Goal: Task Accomplishment & Management: Use online tool/utility

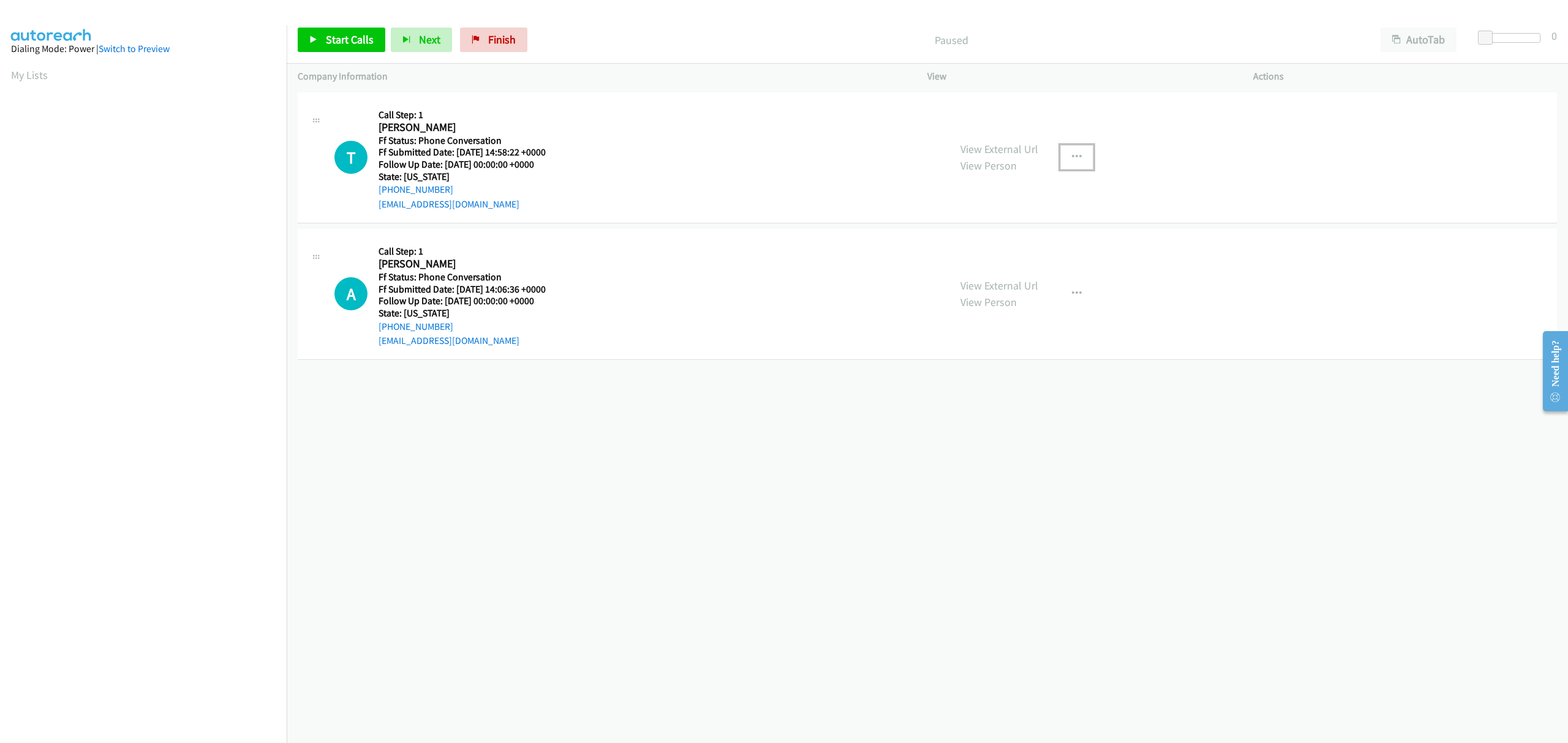
click at [1072, 156] on icon "button" at bounding box center [1076, 157] width 10 height 10
click at [985, 238] on link "Skip Call" at bounding box center [1011, 238] width 163 height 25
click at [329, 43] on span "Start Calls" at bounding box center [350, 39] width 48 height 14
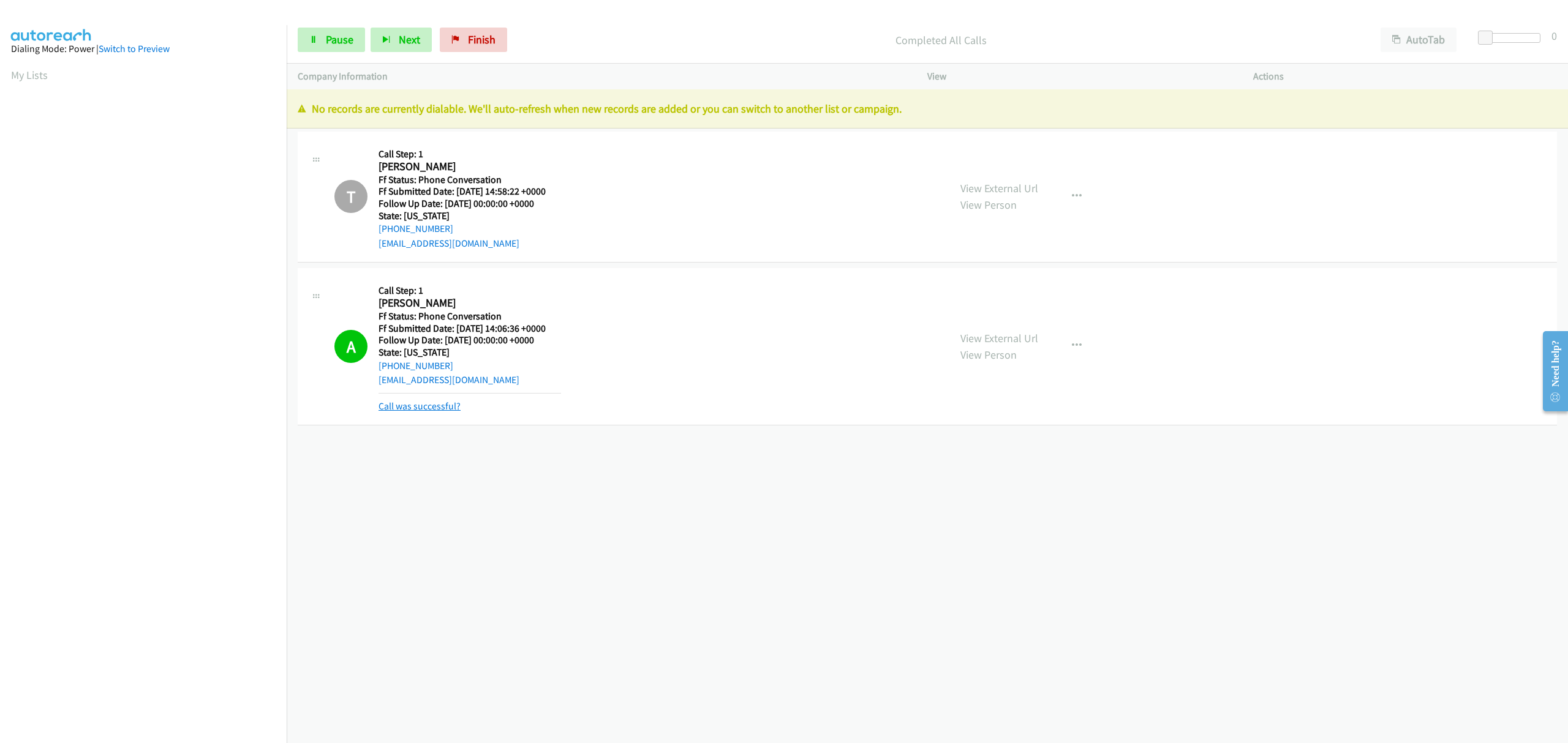
click at [429, 405] on link "Call was successful?" at bounding box center [419, 406] width 82 height 12
click at [476, 40] on span "Finish" at bounding box center [482, 39] width 28 height 14
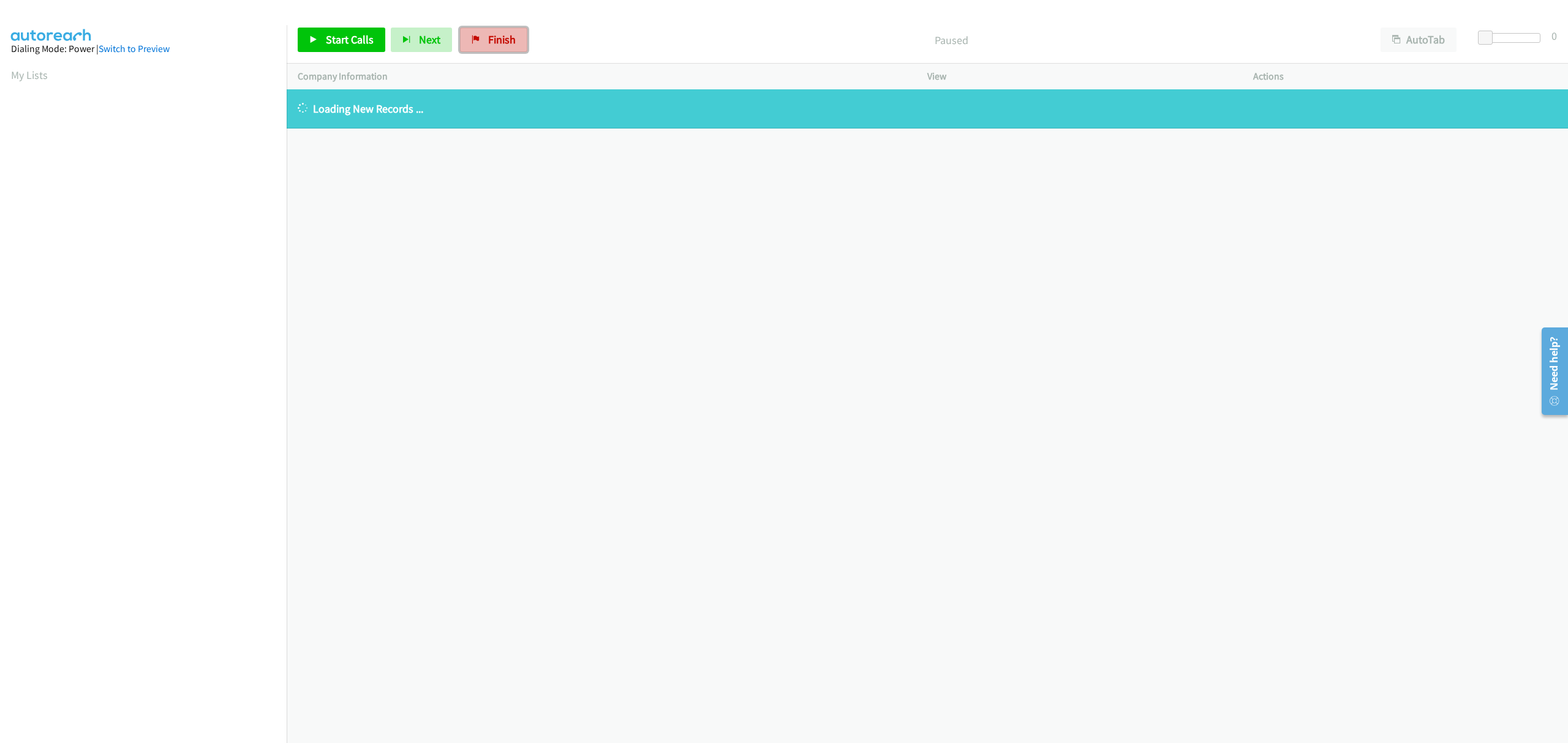
click at [474, 46] on link "Finish" at bounding box center [493, 40] width 67 height 25
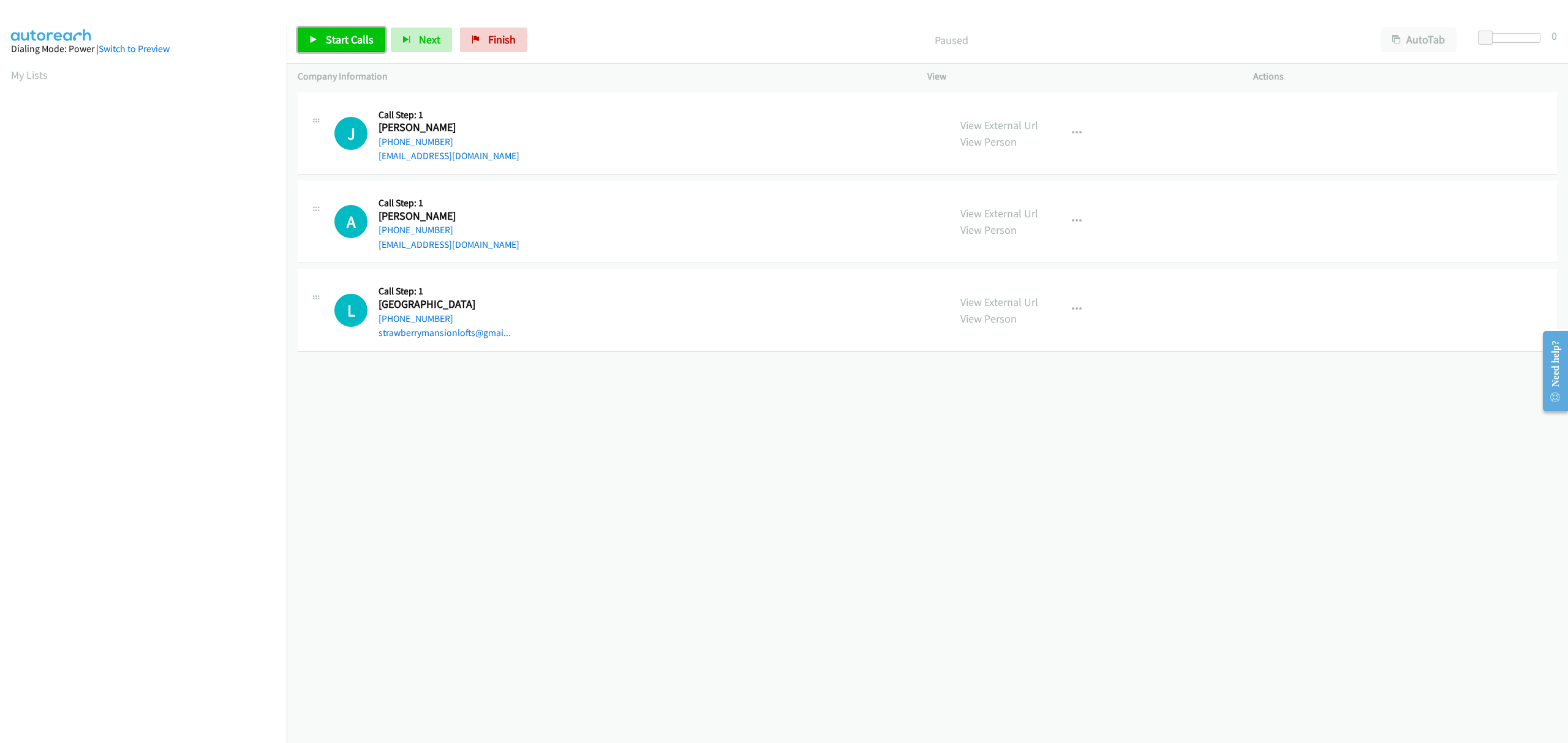
click at [343, 35] on span "Start Calls" at bounding box center [350, 39] width 48 height 14
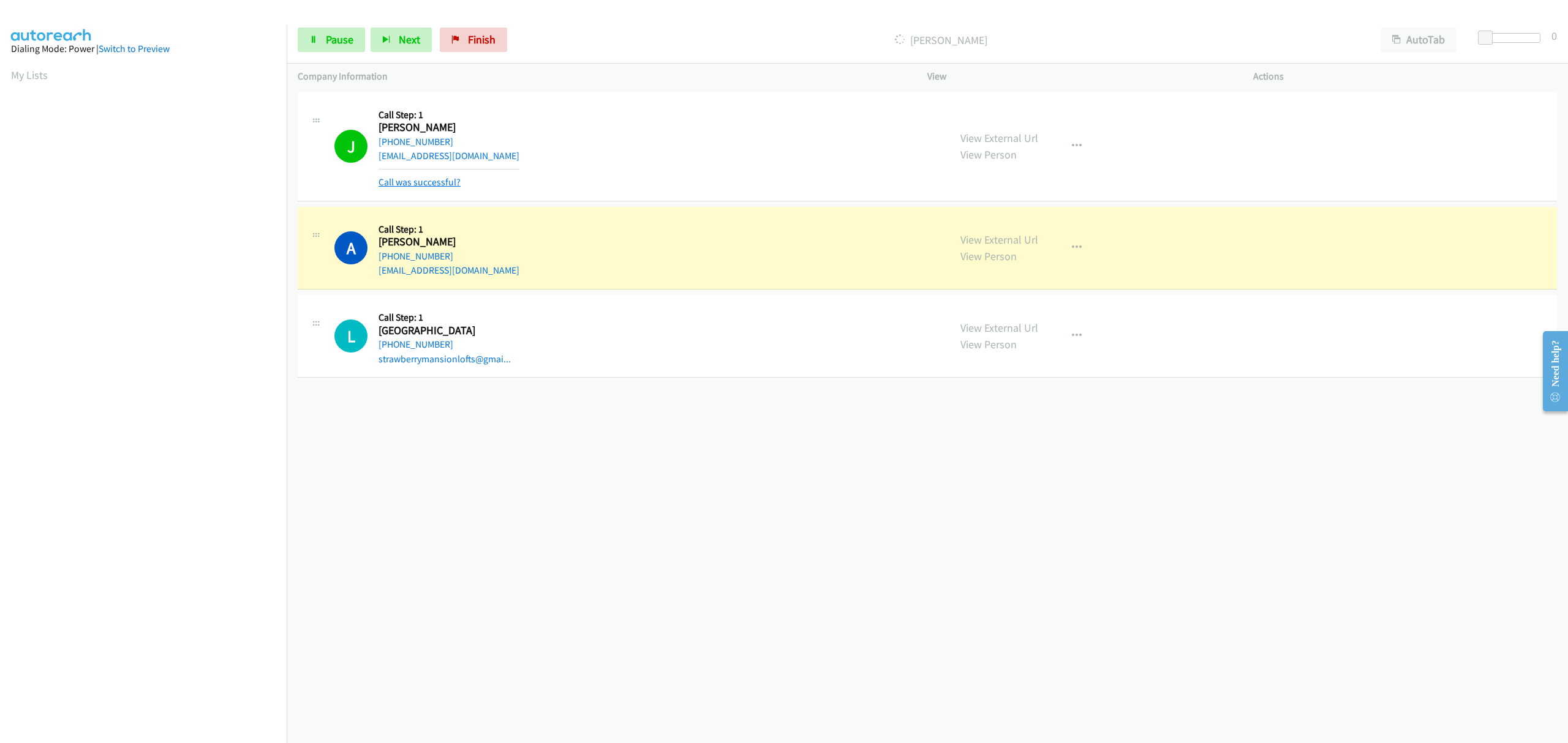
click at [450, 182] on link "Call was successful?" at bounding box center [419, 182] width 82 height 12
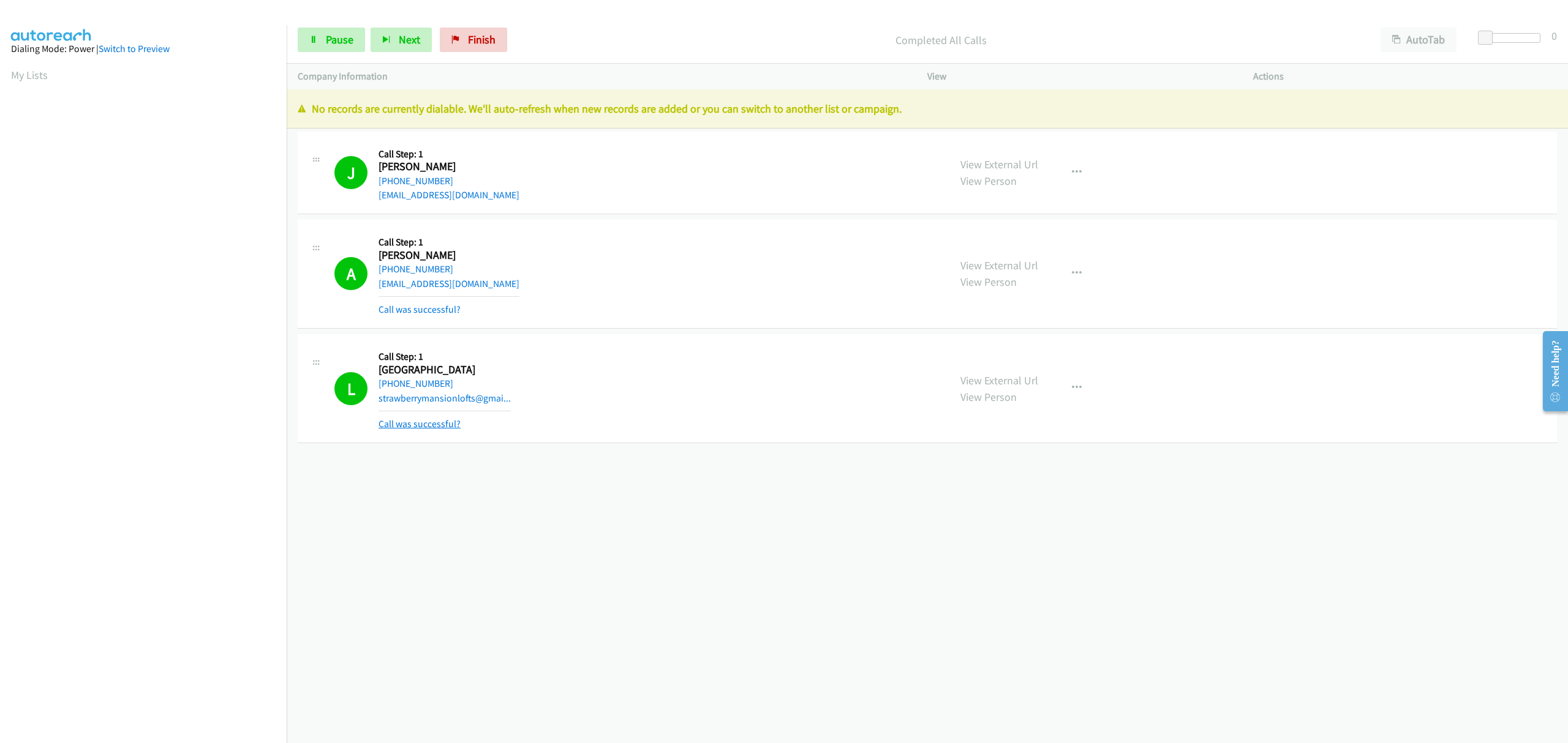
click at [429, 425] on link "Call was successful?" at bounding box center [419, 424] width 82 height 12
click at [1019, 363] on link "View External Url" at bounding box center [999, 367] width 78 height 14
click at [481, 34] on span "Finish" at bounding box center [482, 39] width 28 height 14
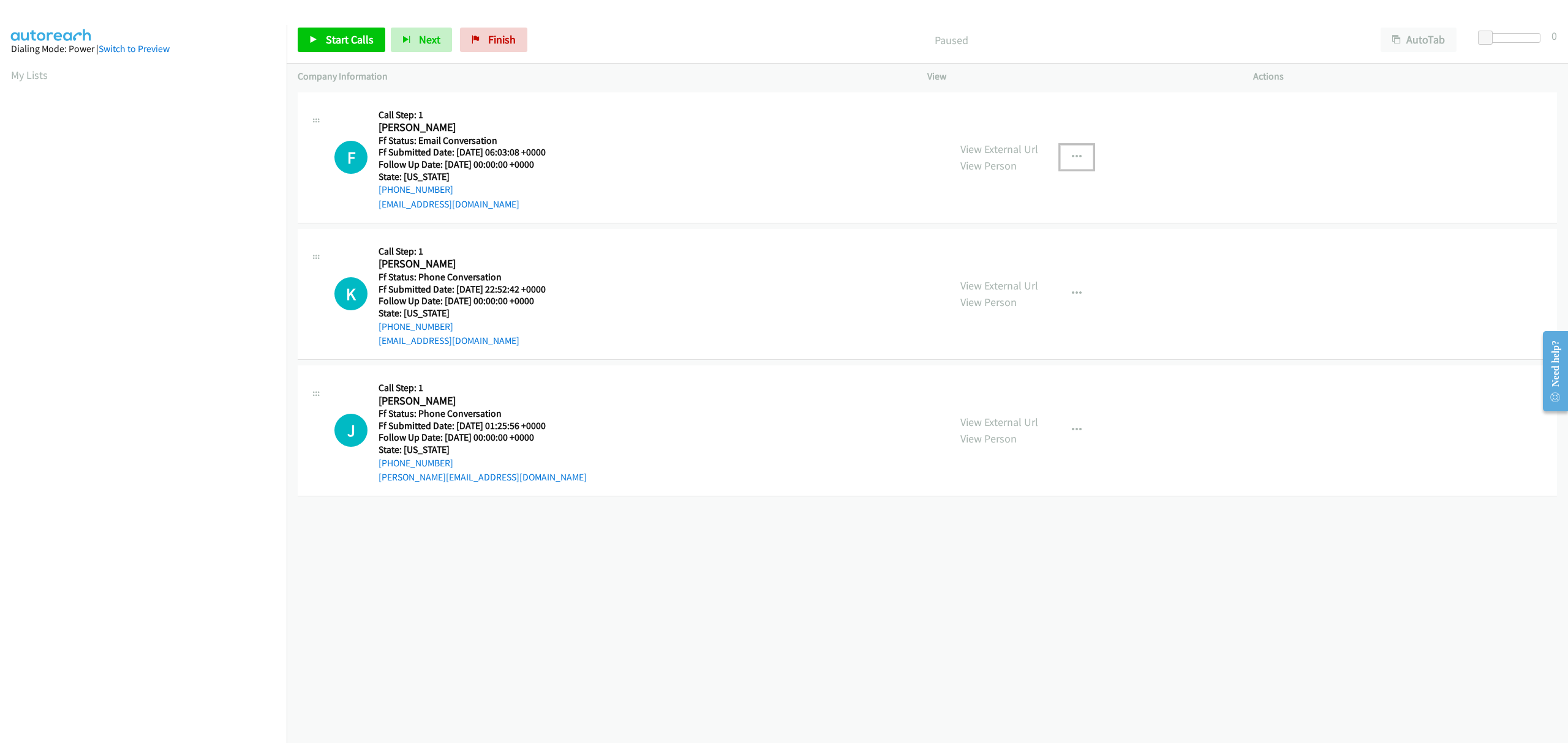
click at [1072, 156] on icon "button" at bounding box center [1076, 157] width 10 height 10
click at [988, 236] on link "Skip Call" at bounding box center [1011, 238] width 163 height 25
click at [1063, 429] on button "button" at bounding box center [1076, 431] width 33 height 25
click at [976, 513] on link "Skip Call" at bounding box center [1011, 511] width 163 height 25
click at [348, 37] on span "Start Calls" at bounding box center [350, 39] width 48 height 14
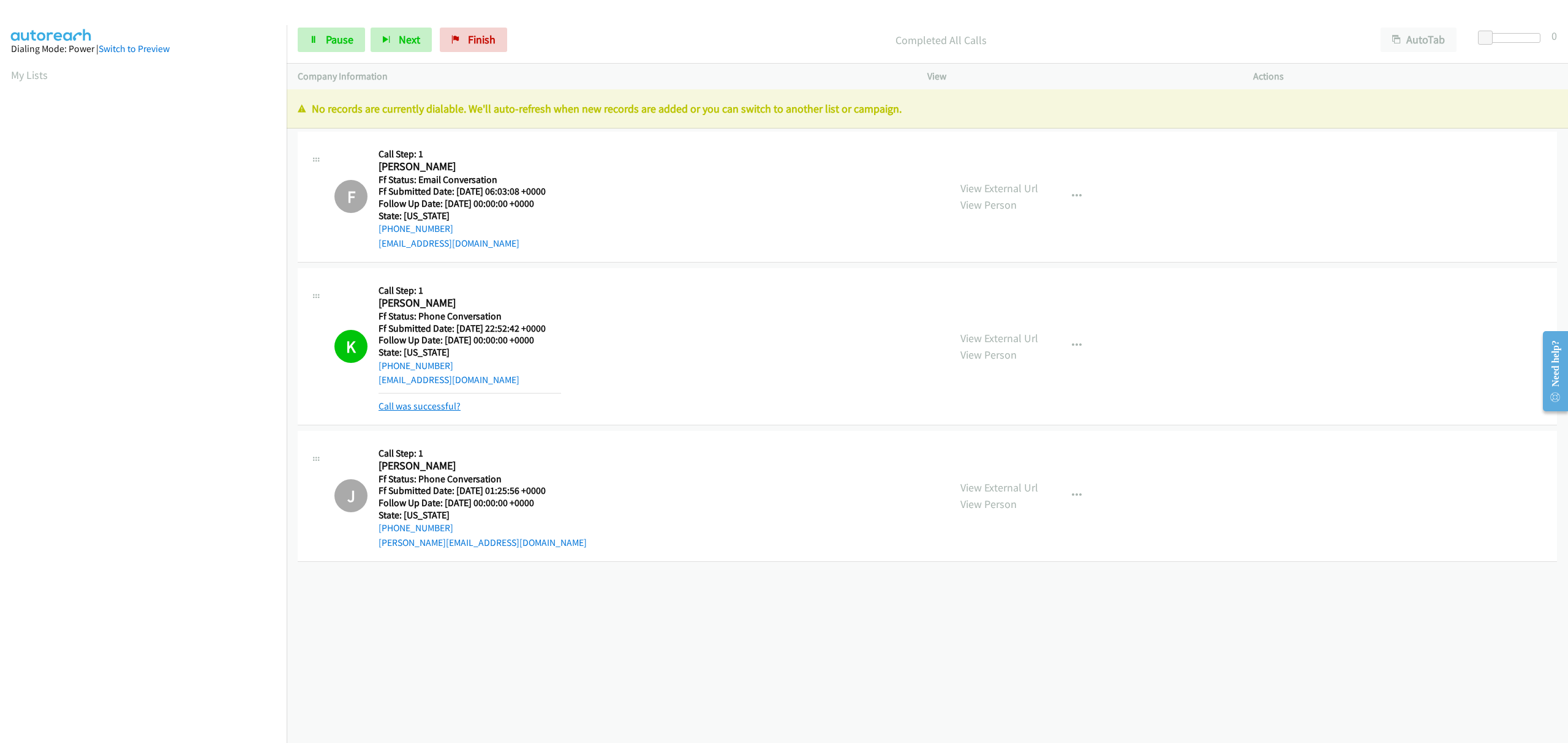
click at [440, 410] on link "Call was successful?" at bounding box center [419, 406] width 82 height 12
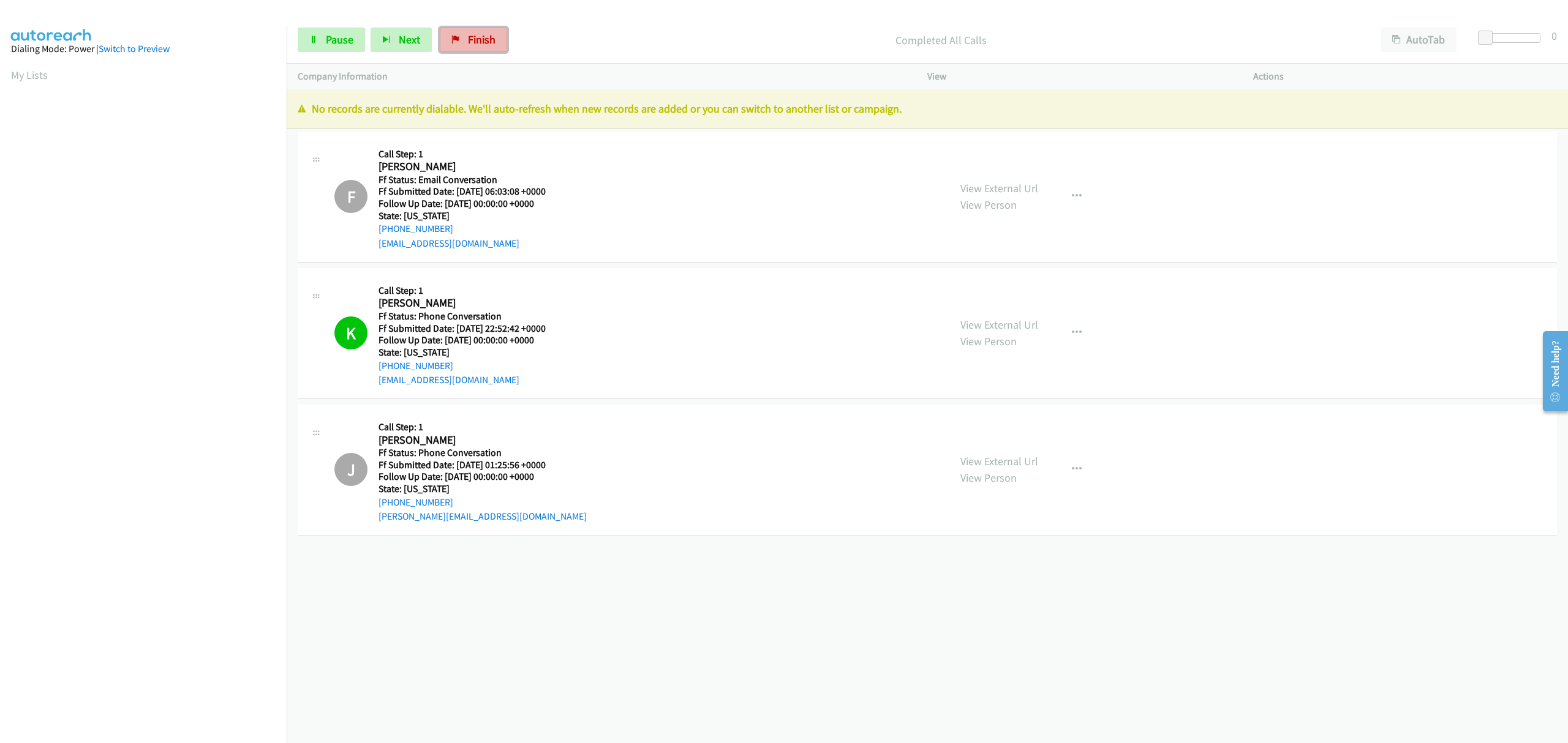
click at [476, 40] on span "Finish" at bounding box center [482, 39] width 28 height 14
